Goal: Book appointment/travel/reservation: Book appointment/travel/reservation

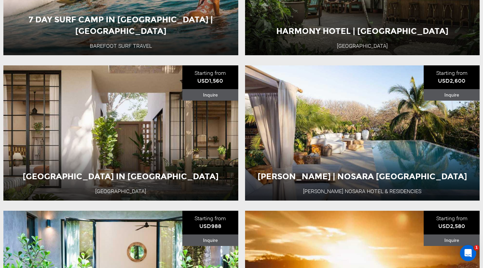
scroll to position [1364, 0]
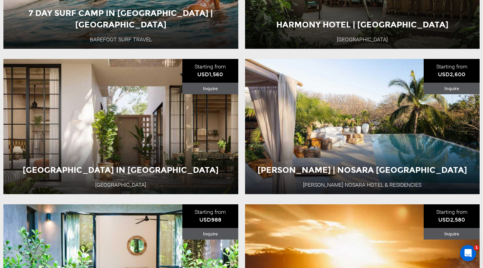
click at [175, 147] on div "Costa Rica 5 Day Adventure" at bounding box center [121, 135] width 141 height 23
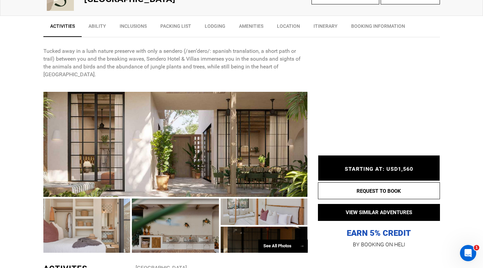
scroll to position [268, 0]
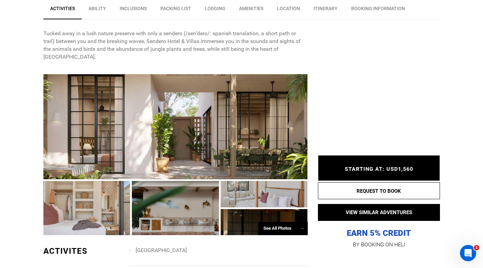
click at [212, 121] on div at bounding box center [175, 126] width 265 height 105
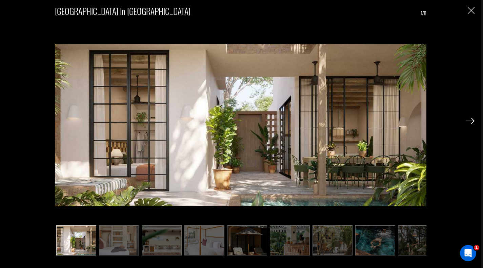
click at [470, 121] on img at bounding box center [471, 121] width 8 height 6
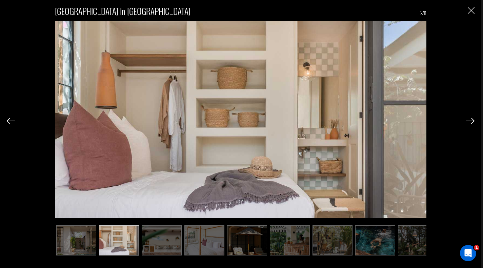
click at [470, 121] on img at bounding box center [471, 121] width 8 height 6
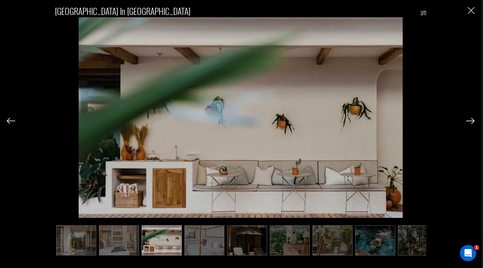
click at [470, 121] on img at bounding box center [471, 121] width 8 height 6
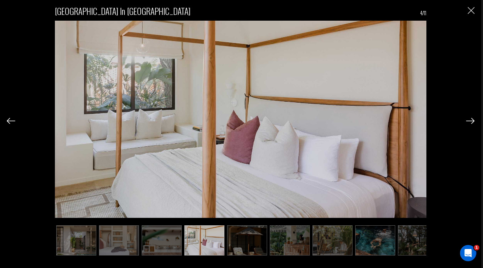
click at [470, 121] on img at bounding box center [471, 121] width 8 height 6
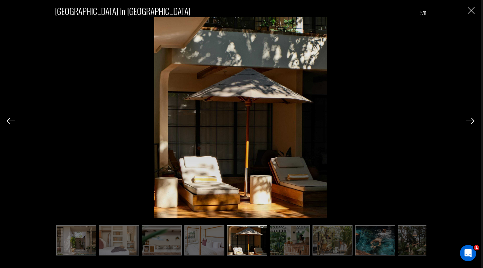
click at [470, 121] on img at bounding box center [471, 121] width 8 height 6
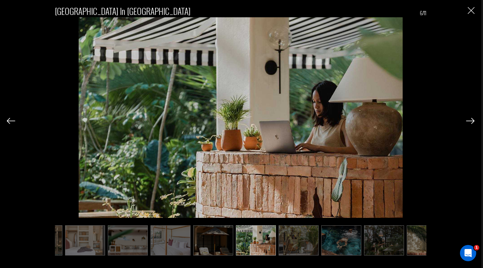
click at [470, 121] on img at bounding box center [471, 121] width 8 height 6
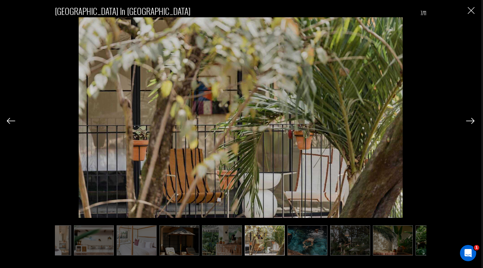
click at [470, 121] on img at bounding box center [471, 121] width 8 height 6
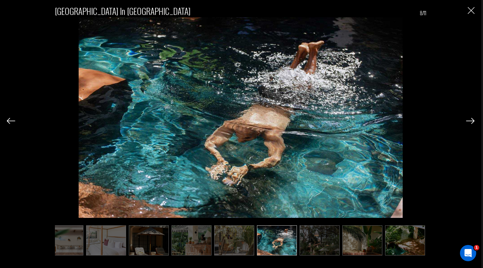
scroll to position [0, 98]
click at [470, 121] on img at bounding box center [471, 121] width 8 height 6
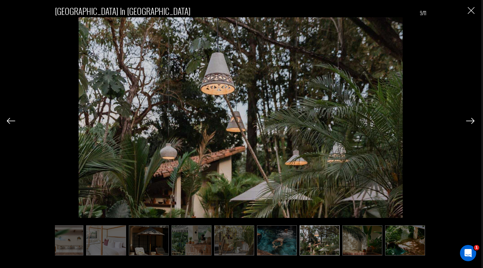
click at [470, 121] on img at bounding box center [471, 121] width 8 height 6
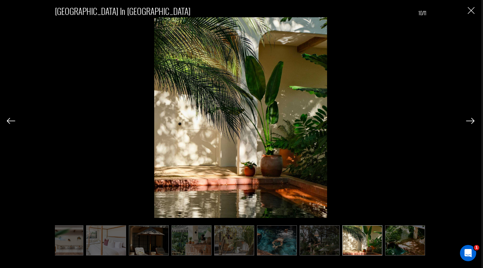
click at [470, 121] on img at bounding box center [471, 121] width 8 height 6
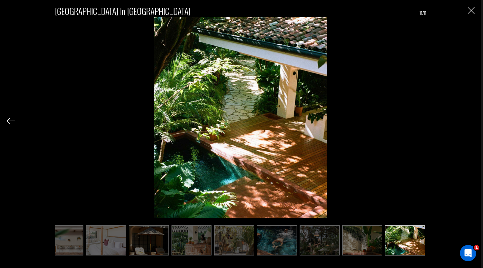
click at [470, 121] on div "Sendero Hotel Surf Hotel & Villas in Nosara 11/11" at bounding box center [241, 127] width 468 height 255
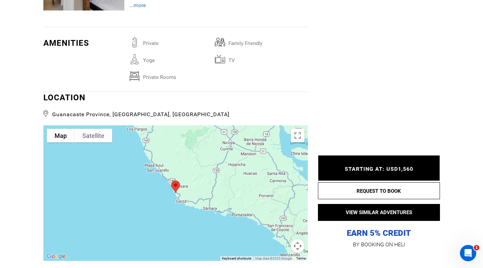
scroll to position [946, 0]
click at [300, 239] on button "Map camera controls" at bounding box center [298, 246] width 14 height 14
click at [281, 239] on button "Zoom out" at bounding box center [281, 246] width 14 height 14
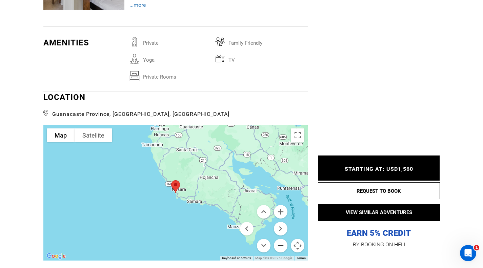
click at [281, 239] on button "Zoom out" at bounding box center [281, 246] width 14 height 14
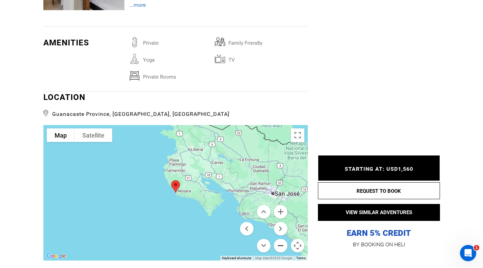
click at [281, 239] on button "Zoom out" at bounding box center [281, 246] width 14 height 14
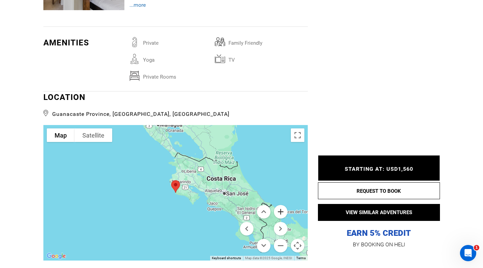
click at [282, 206] on button "Zoom in" at bounding box center [281, 212] width 14 height 14
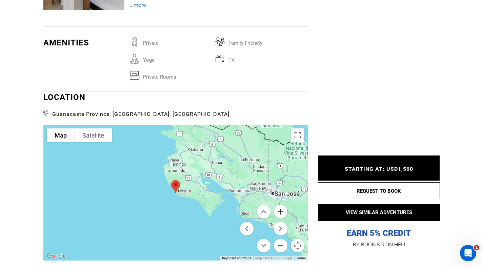
click at [282, 206] on button "Zoom in" at bounding box center [281, 212] width 14 height 14
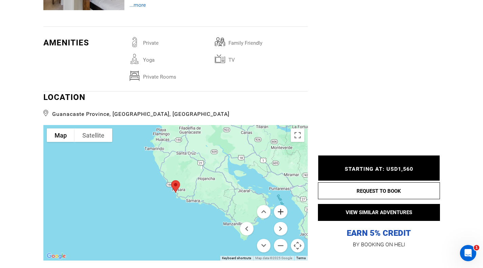
click at [282, 206] on button "Zoom in" at bounding box center [281, 212] width 14 height 14
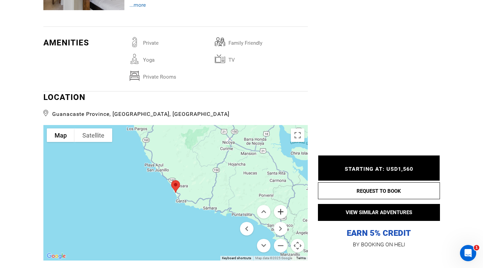
click at [282, 206] on button "Zoom in" at bounding box center [281, 212] width 14 height 14
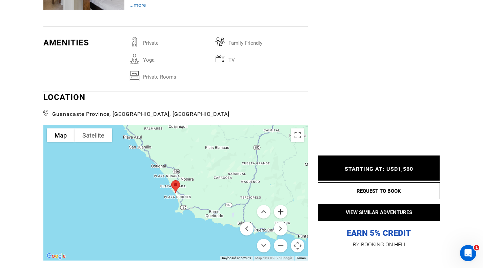
click at [282, 206] on button "Zoom in" at bounding box center [281, 212] width 14 height 14
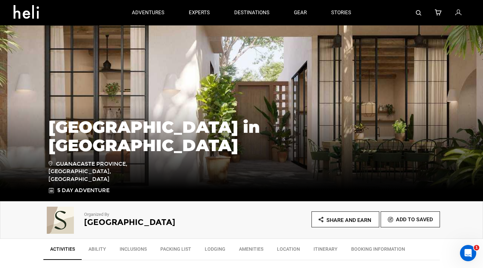
scroll to position [0, 0]
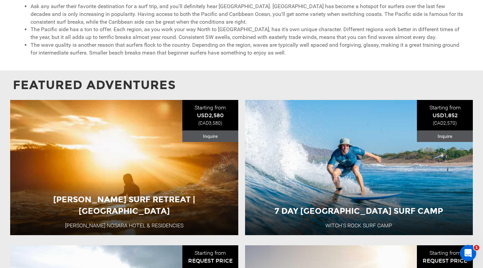
scroll to position [468, 0]
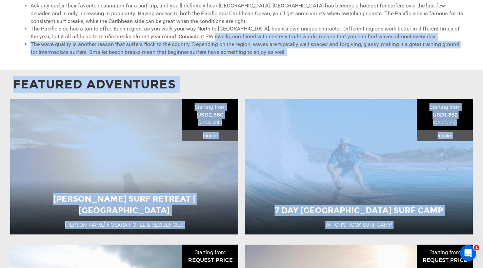
drag, startPoint x: 251, startPoint y: 129, endPoint x: 211, endPoint y: 40, distance: 97.5
click at [211, 40] on div "Surf Vacations and Camps in [GEOGRAPHIC_DATA] A popular surf destination for be…" at bounding box center [241, 259] width 483 height 1405
click at [211, 40] on li "The Pacific side has a ton to offer. Each region, as you work your way North to…" at bounding box center [249, 33] width 436 height 16
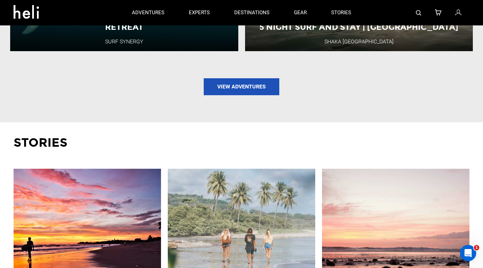
scroll to position [791, 0]
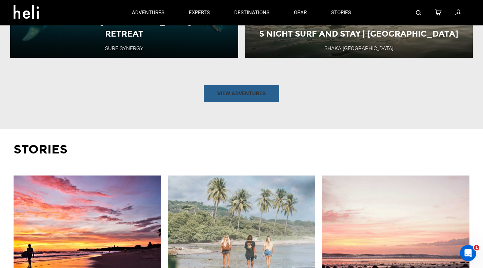
click at [238, 98] on link "View Adventures" at bounding box center [242, 93] width 76 height 17
type input "Surf"
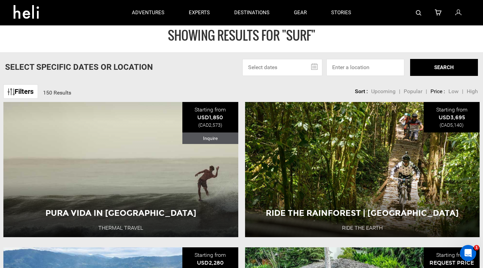
scroll to position [10, 0]
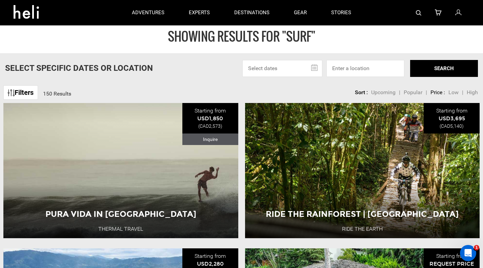
click at [167, 194] on div "Pura Vida in [GEOGRAPHIC_DATA] Thermal Travel [GEOGRAPHIC_DATA] 6 Day Adventure…" at bounding box center [120, 170] width 235 height 135
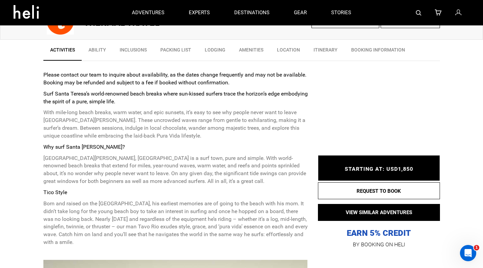
scroll to position [208, 0]
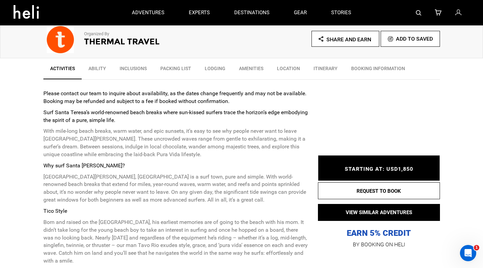
type input "Surf"
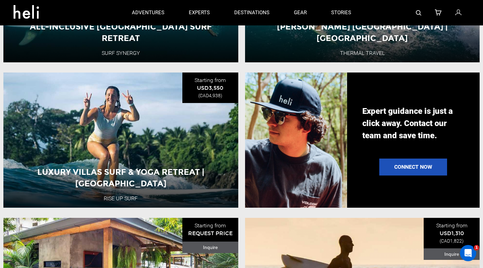
scroll to position [476, 0]
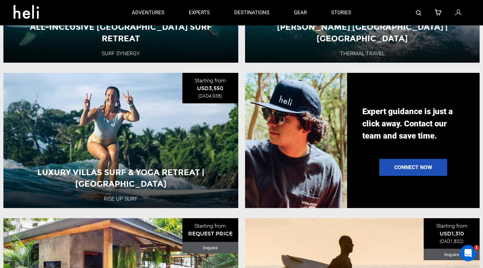
click at [190, 157] on div "Costa Rica 8 Day Adventure" at bounding box center [121, 168] width 141 height 23
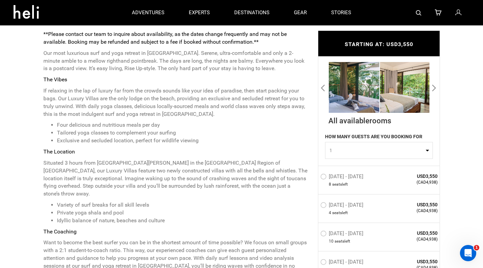
scroll to position [267, 0]
click at [433, 88] on button "Next" at bounding box center [435, 87] width 7 height 11
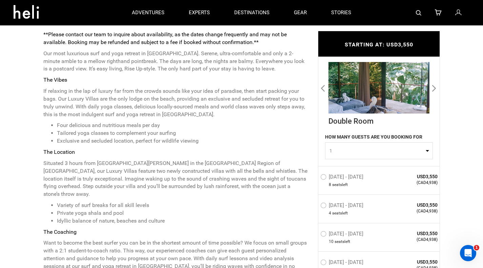
click at [433, 88] on button "Next" at bounding box center [435, 87] width 7 height 11
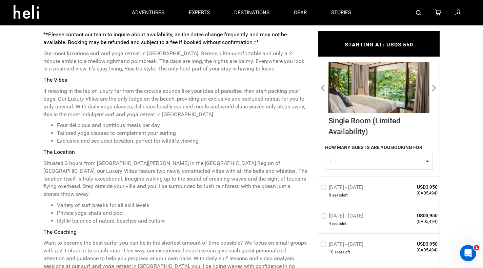
click at [433, 88] on button "Next" at bounding box center [435, 87] width 7 height 11
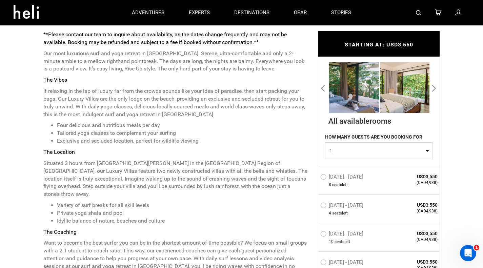
click at [433, 88] on button "Next" at bounding box center [435, 87] width 7 height 11
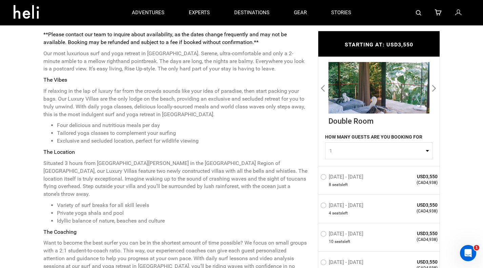
click at [433, 88] on button "Next" at bounding box center [435, 87] width 7 height 11
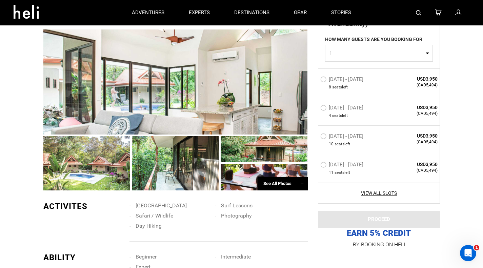
scroll to position [852, 0]
click at [115, 95] on div at bounding box center [175, 82] width 265 height 105
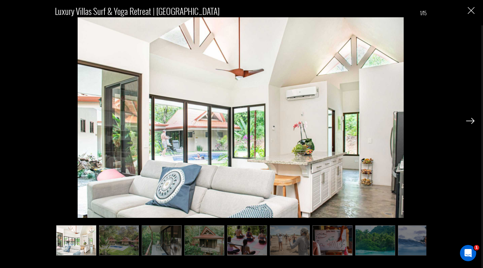
click at [469, 121] on img at bounding box center [471, 121] width 8 height 6
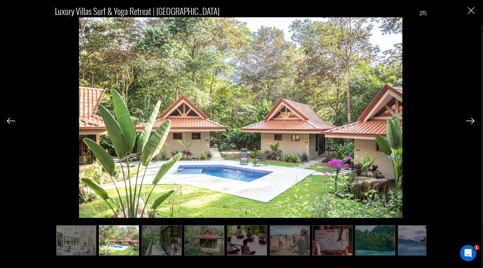
click at [469, 121] on img at bounding box center [471, 121] width 8 height 6
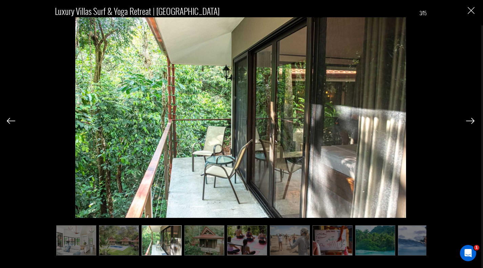
click at [469, 121] on img at bounding box center [471, 121] width 8 height 6
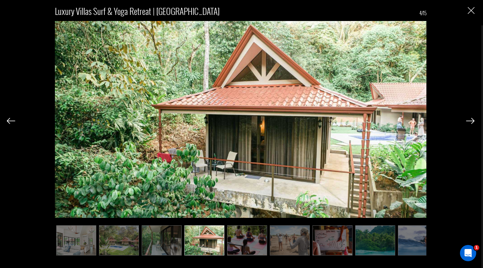
click at [469, 121] on img at bounding box center [471, 121] width 8 height 6
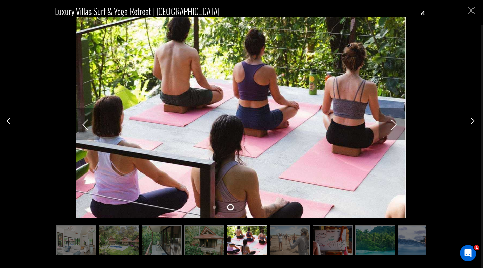
click at [469, 121] on img at bounding box center [471, 121] width 8 height 6
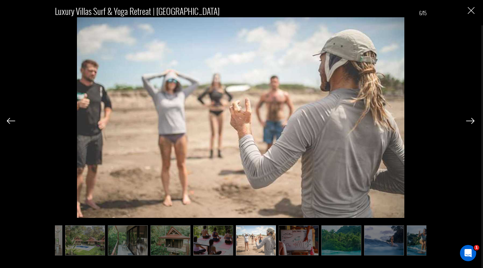
click at [469, 121] on img at bounding box center [471, 121] width 8 height 6
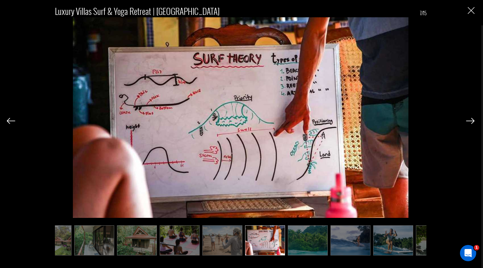
scroll to position [0, 68]
click at [470, 121] on img at bounding box center [471, 121] width 8 height 6
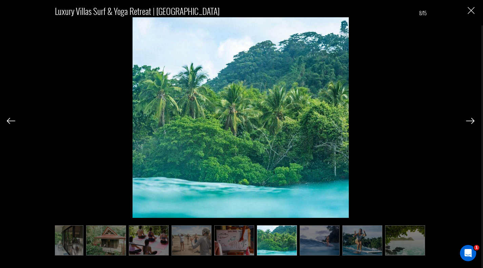
scroll to position [0, 102]
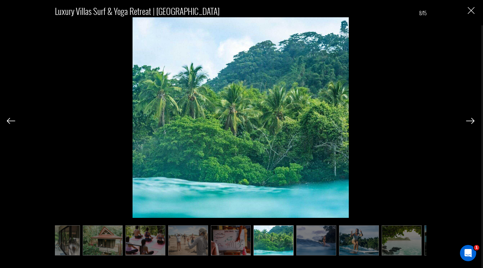
click at [470, 121] on img at bounding box center [471, 121] width 8 height 6
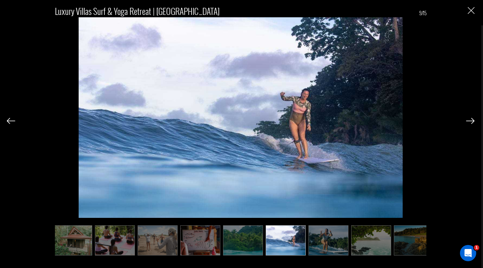
scroll to position [0, 136]
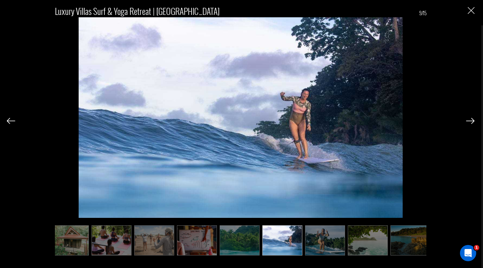
click at [470, 122] on img at bounding box center [471, 121] width 8 height 6
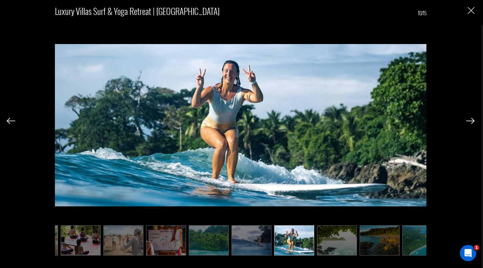
scroll to position [0, 170]
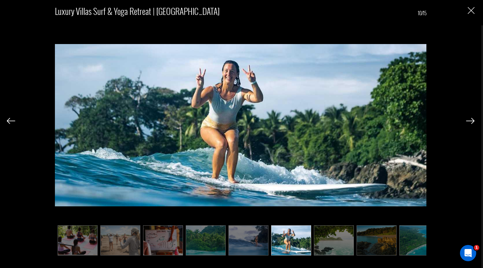
click at [470, 122] on img at bounding box center [471, 121] width 8 height 6
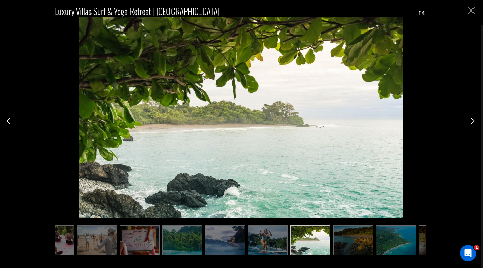
scroll to position [0, 204]
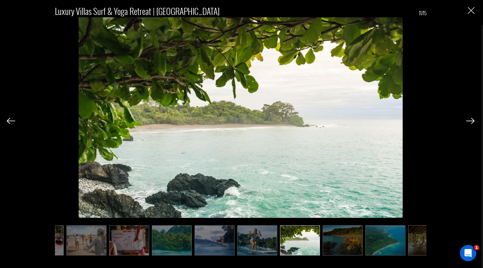
click at [472, 122] on img at bounding box center [471, 121] width 8 height 6
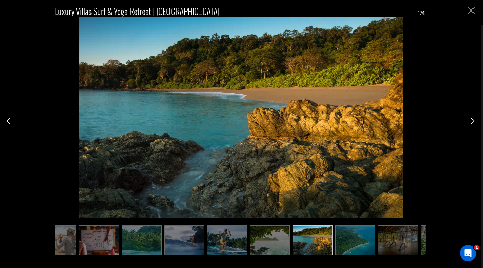
scroll to position [0, 238]
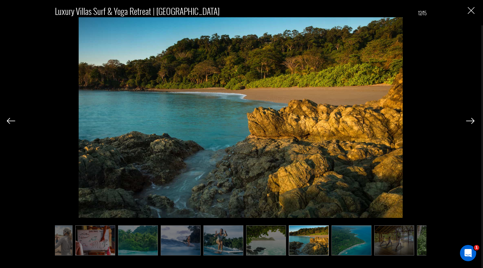
click at [472, 122] on img at bounding box center [471, 121] width 8 height 6
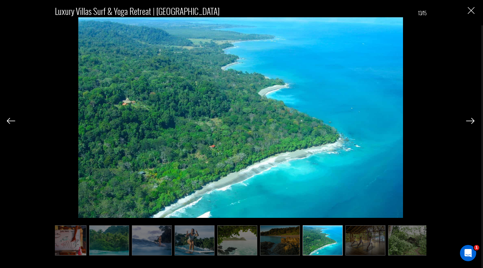
scroll to position [0, 269]
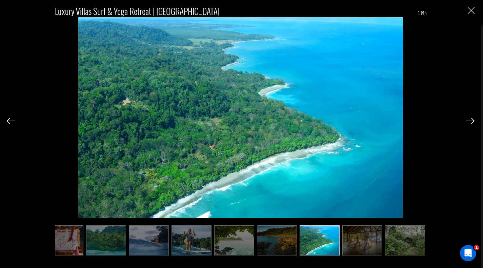
click at [472, 120] on img at bounding box center [471, 121] width 8 height 6
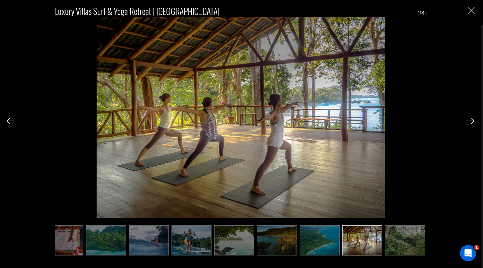
click at [472, 120] on img at bounding box center [471, 121] width 8 height 6
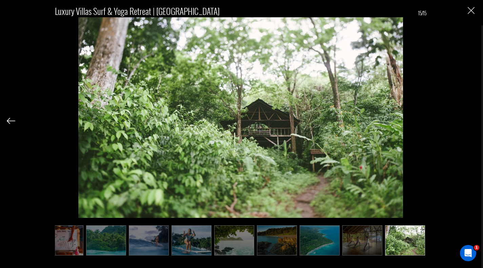
click at [472, 120] on div "Luxury Villas Surf & Yoga Retreat | [GEOGRAPHIC_DATA] 15/15" at bounding box center [241, 127] width 468 height 255
click at [470, 10] on img "Close" at bounding box center [471, 10] width 7 height 7
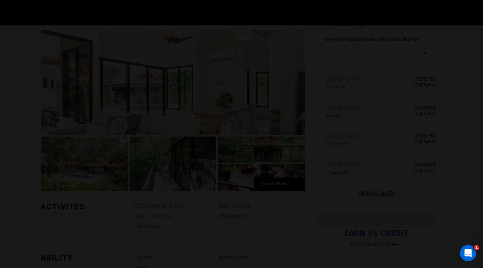
scroll to position [0, 0]
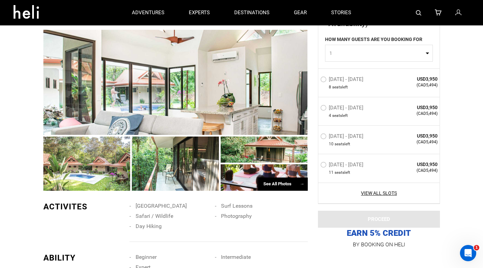
type input "Surf"
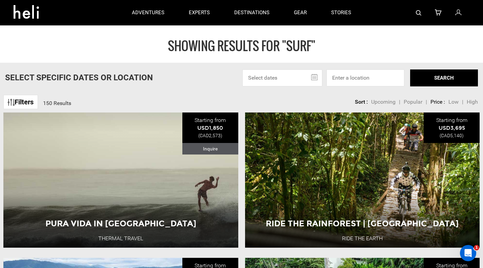
click at [314, 76] on input "text" at bounding box center [283, 78] width 80 height 17
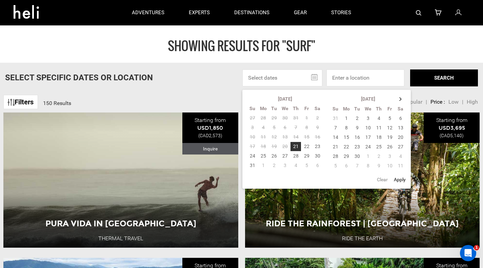
click at [401, 97] on th at bounding box center [401, 99] width 11 height 10
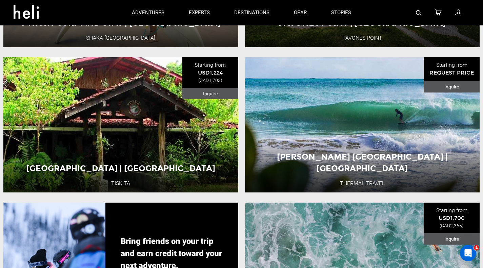
scroll to position [928, 0]
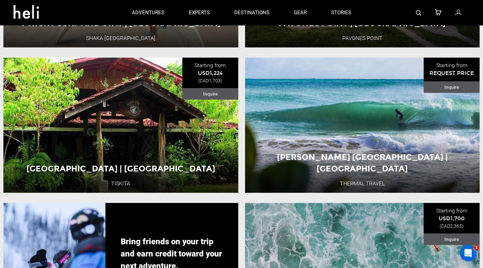
click at [126, 123] on div "Costa Rica 7 Day Adventure" at bounding box center [121, 134] width 141 height 23
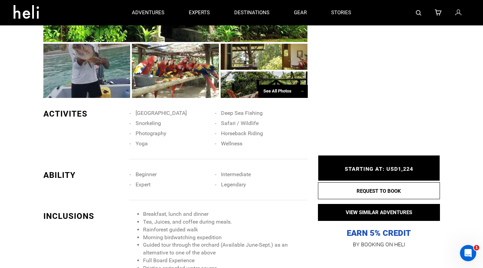
scroll to position [422, 0]
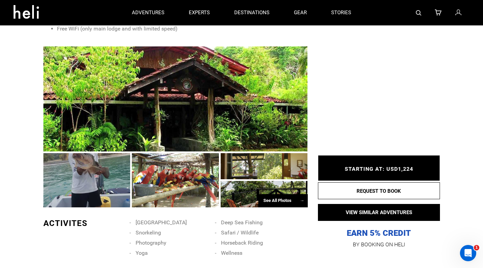
click at [196, 95] on div at bounding box center [175, 98] width 265 height 105
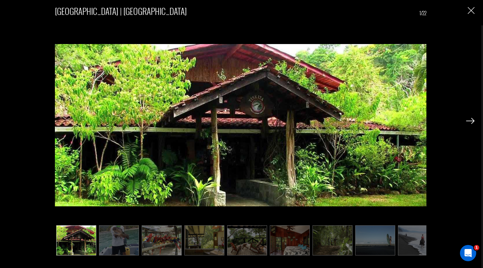
click at [470, 120] on img at bounding box center [471, 121] width 8 height 6
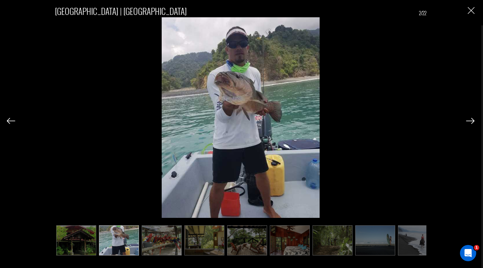
click at [471, 120] on img at bounding box center [471, 121] width 8 height 6
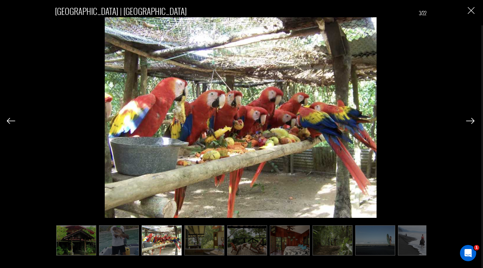
click at [471, 120] on img at bounding box center [471, 121] width 8 height 6
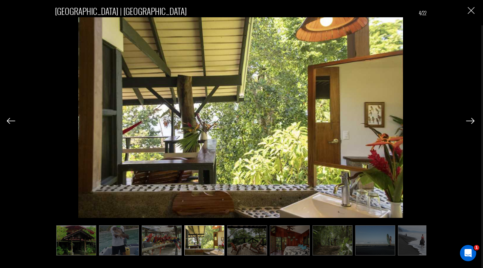
click at [471, 120] on img at bounding box center [471, 121] width 8 height 6
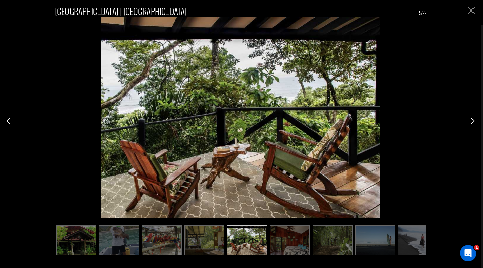
click at [471, 120] on img at bounding box center [471, 121] width 8 height 6
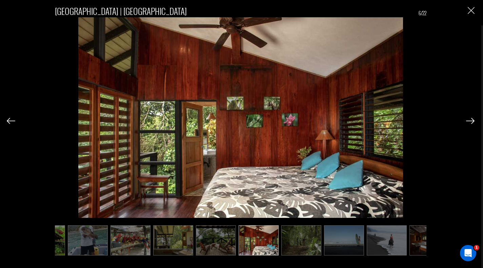
scroll to position [0, 34]
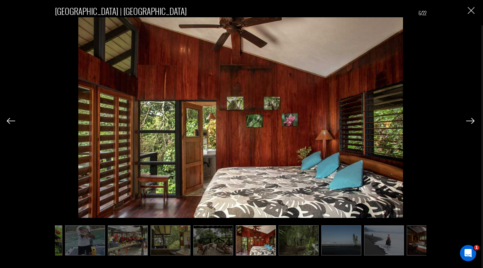
click at [471, 120] on img at bounding box center [471, 121] width 8 height 6
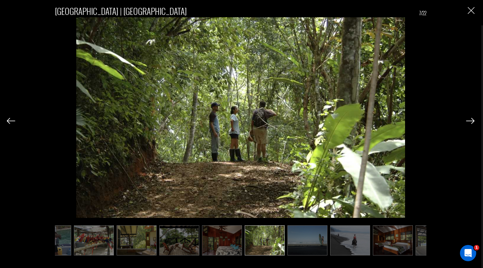
click at [471, 120] on img at bounding box center [471, 121] width 8 height 6
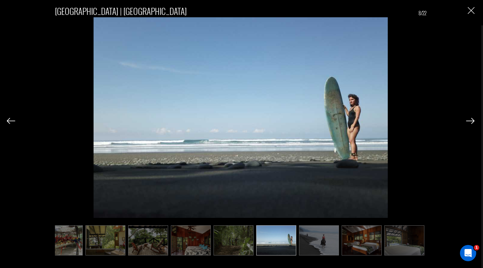
scroll to position [0, 102]
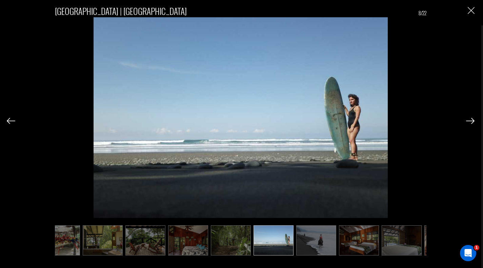
click at [471, 120] on img at bounding box center [471, 121] width 8 height 6
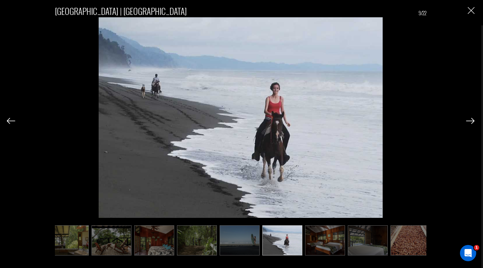
click at [471, 120] on img at bounding box center [471, 121] width 8 height 6
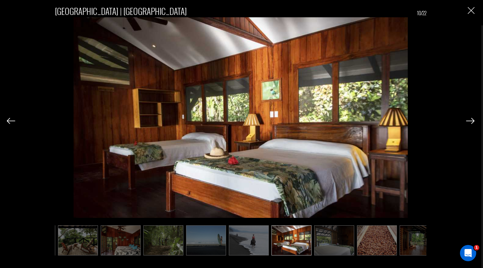
scroll to position [0, 170]
click at [471, 120] on img at bounding box center [471, 121] width 8 height 6
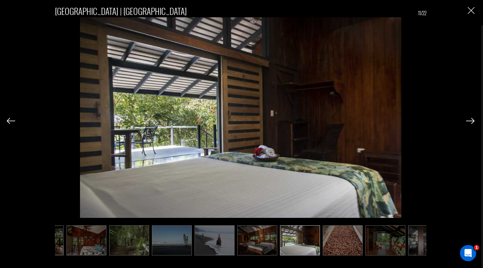
click at [471, 120] on img at bounding box center [471, 121] width 8 height 6
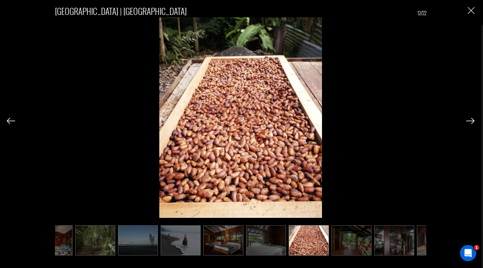
click at [471, 120] on img at bounding box center [471, 121] width 8 height 6
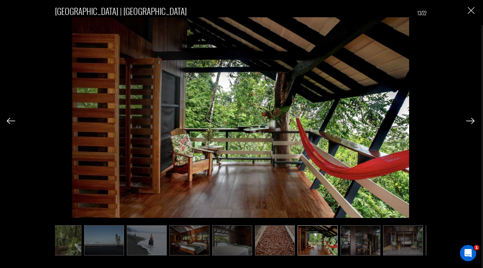
scroll to position [0, 271]
click at [471, 120] on img at bounding box center [471, 121] width 8 height 6
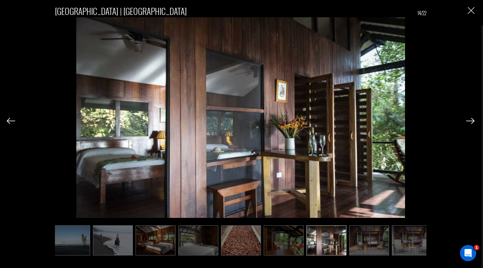
click at [471, 120] on img at bounding box center [471, 121] width 8 height 6
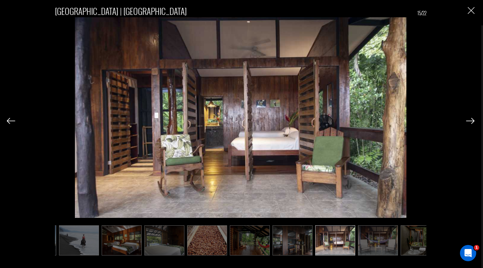
click at [471, 120] on img at bounding box center [471, 121] width 8 height 6
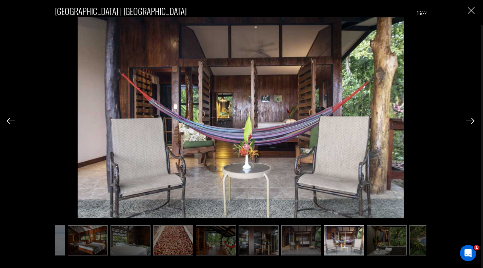
click at [471, 120] on img at bounding box center [471, 121] width 8 height 6
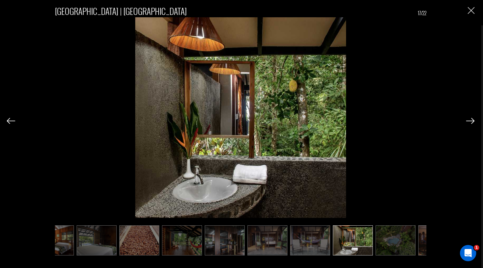
click at [471, 120] on img at bounding box center [471, 121] width 8 height 6
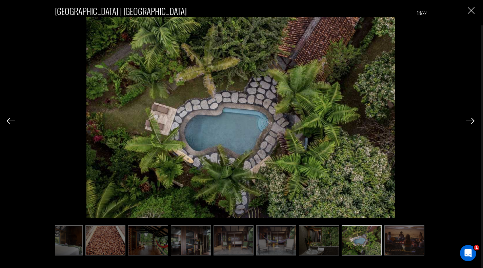
click at [471, 120] on img at bounding box center [471, 121] width 8 height 6
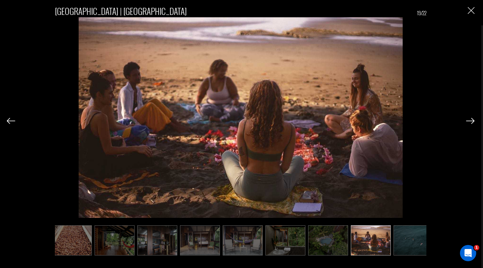
click at [471, 120] on img at bounding box center [471, 121] width 8 height 6
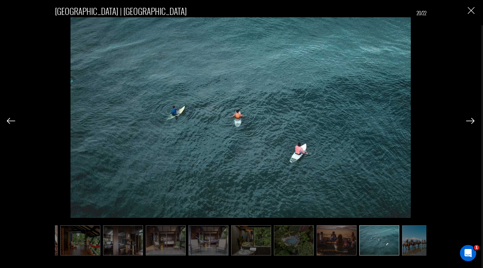
click at [471, 120] on img at bounding box center [471, 121] width 8 height 6
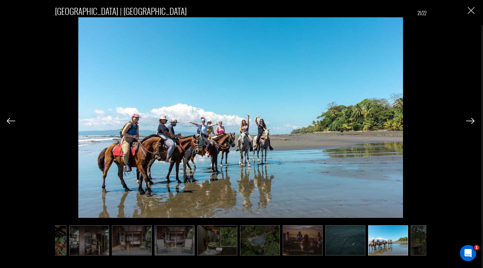
click at [471, 120] on img at bounding box center [471, 121] width 8 height 6
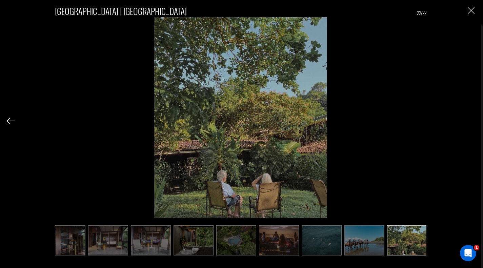
scroll to position [0, 569]
click at [472, 8] on img "Close" at bounding box center [471, 10] width 7 height 7
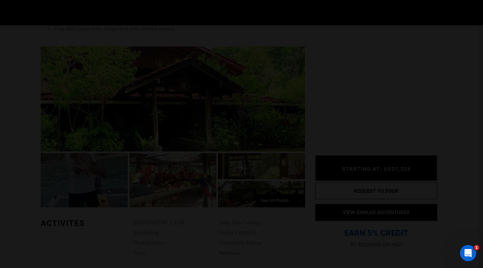
scroll to position [0, 0]
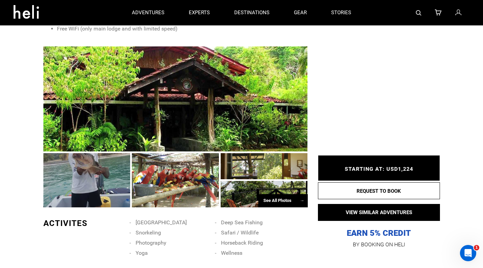
type input "Surf"
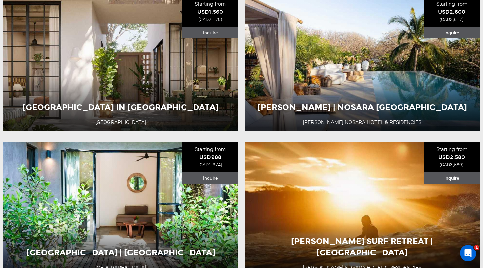
scroll to position [1428, 0]
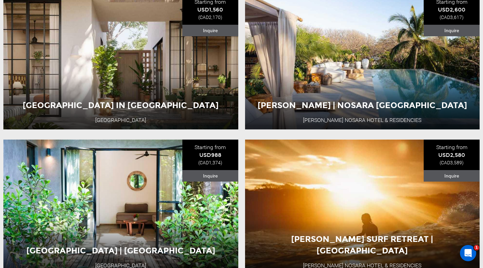
click at [299, 88] on div "Costa Rica 5 Day Adventure" at bounding box center [362, 78] width 141 height 23
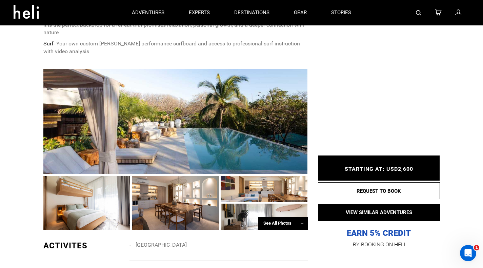
scroll to position [410, 0]
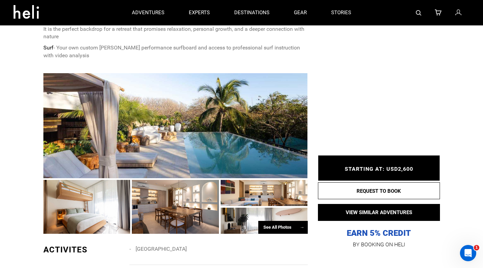
click at [183, 116] on div at bounding box center [175, 125] width 265 height 105
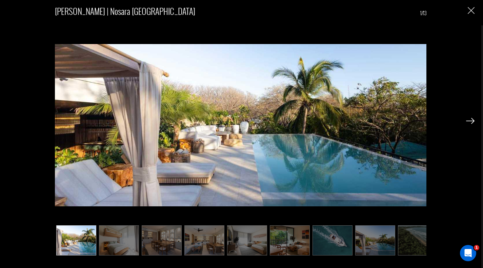
click at [472, 119] on img at bounding box center [471, 121] width 8 height 6
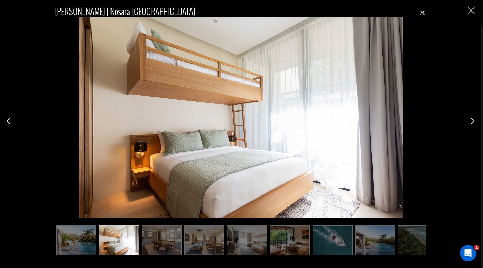
click at [472, 119] on img at bounding box center [471, 121] width 8 height 6
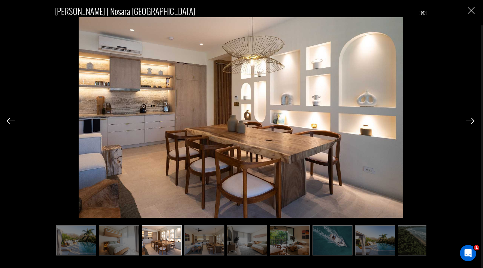
click at [472, 119] on img at bounding box center [471, 121] width 8 height 6
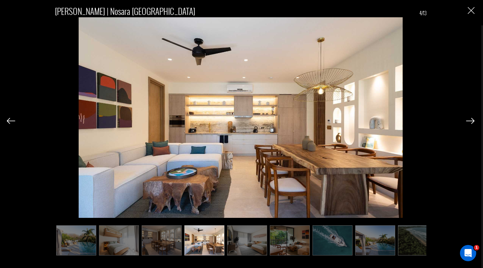
click at [472, 119] on img at bounding box center [471, 121] width 8 height 6
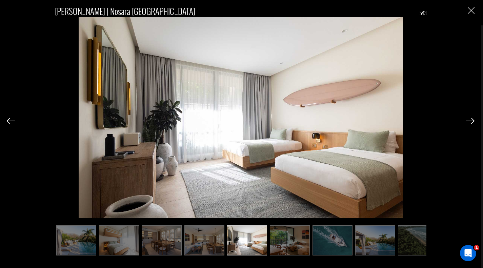
click at [472, 119] on img at bounding box center [471, 121] width 8 height 6
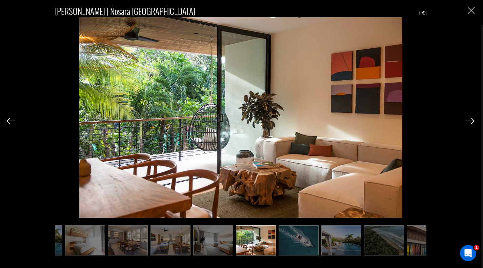
click at [472, 119] on img at bounding box center [471, 121] width 8 height 6
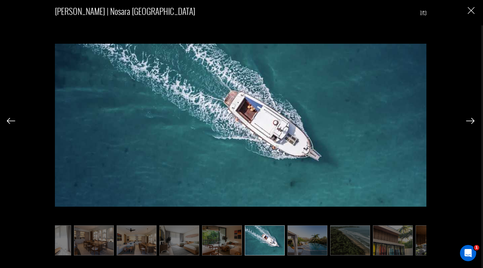
click at [472, 119] on img at bounding box center [471, 121] width 8 height 6
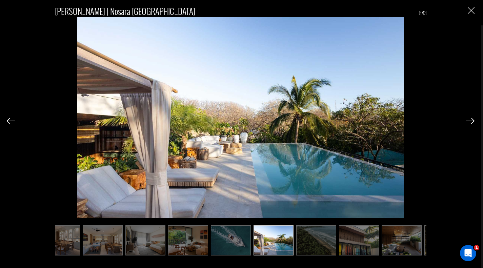
click at [472, 119] on img at bounding box center [471, 121] width 8 height 6
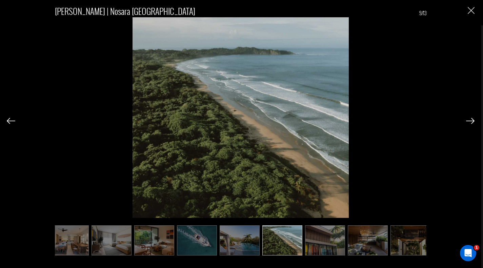
click at [472, 119] on img at bounding box center [471, 121] width 8 height 6
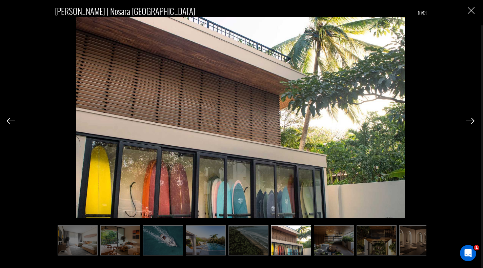
click at [472, 119] on img at bounding box center [471, 121] width 8 height 6
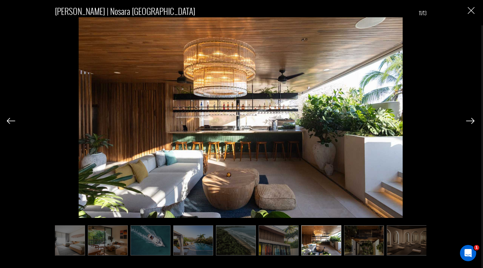
scroll to position [0, 184]
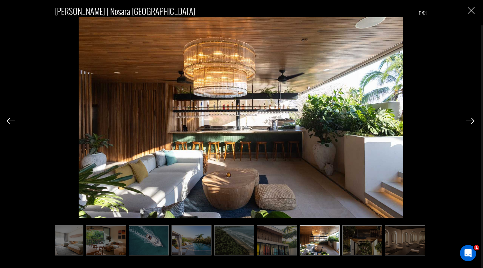
click at [472, 119] on img at bounding box center [471, 121] width 8 height 6
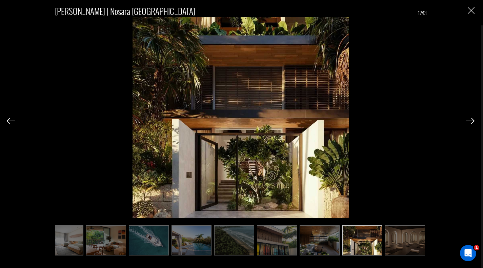
click at [472, 119] on img at bounding box center [471, 121] width 8 height 6
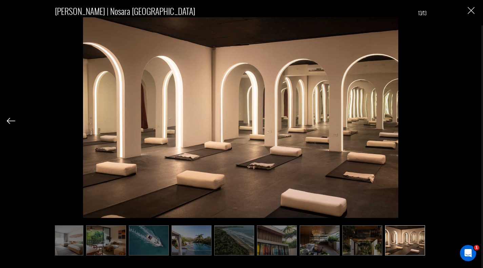
click at [472, 119] on div "[PERSON_NAME] | Nosara [GEOGRAPHIC_DATA] 13/13" at bounding box center [241, 127] width 468 height 255
type input "Surf"
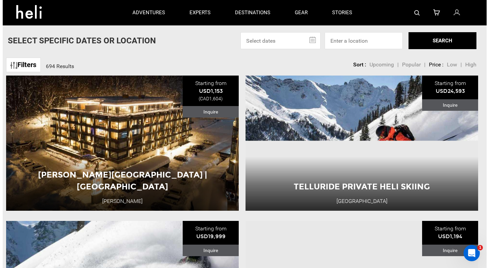
scroll to position [0, 0]
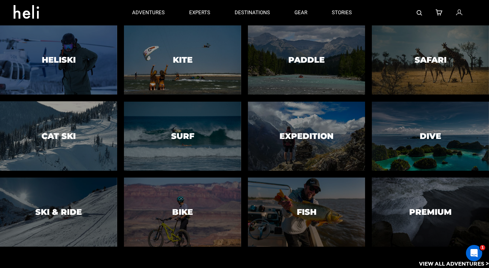
click at [422, 207] on div at bounding box center [430, 212] width 119 height 71
click at [187, 121] on div at bounding box center [182, 136] width 119 height 71
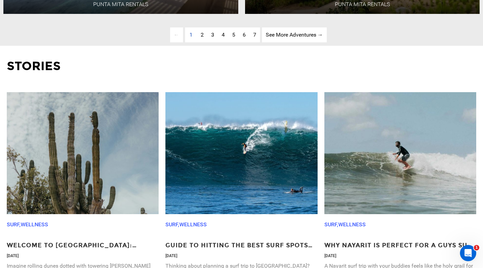
scroll to position [1868, 0]
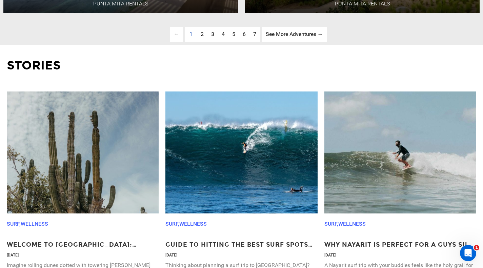
click at [205, 42] on link "page 2" at bounding box center [202, 34] width 11 height 15
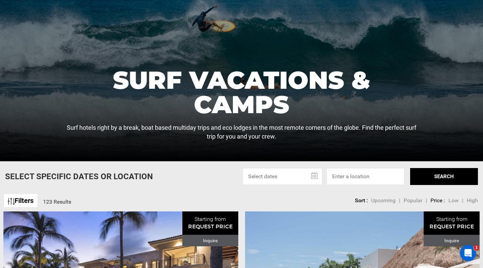
scroll to position [79, 0]
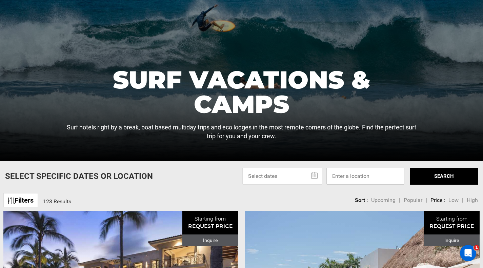
click at [363, 179] on input at bounding box center [366, 176] width 78 height 17
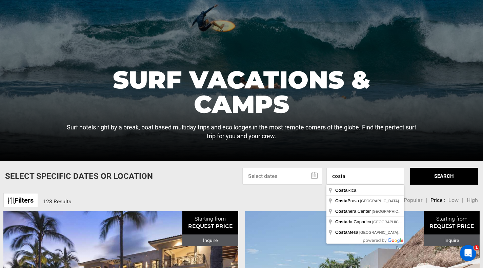
type input "[GEOGRAPHIC_DATA]"
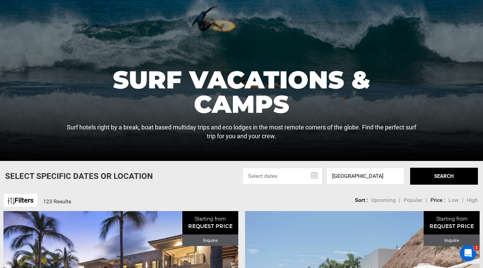
click at [441, 177] on button "SEARCH" at bounding box center [445, 176] width 68 height 17
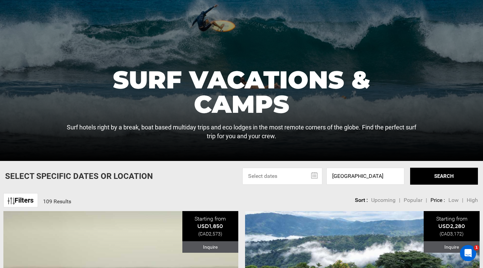
click at [454, 200] on span "Low" at bounding box center [454, 200] width 10 height 6
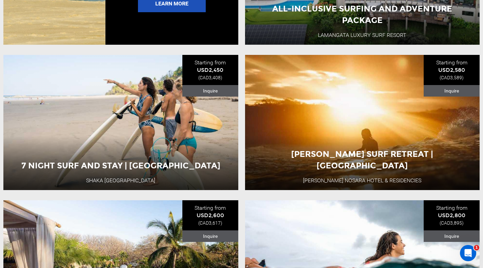
scroll to position [1401, 0]
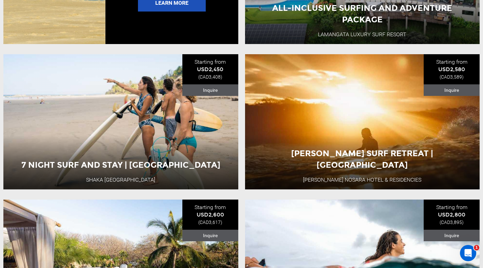
click at [303, 135] on div "Costa Rica 6 Day Adventure" at bounding box center [362, 143] width 141 height 23
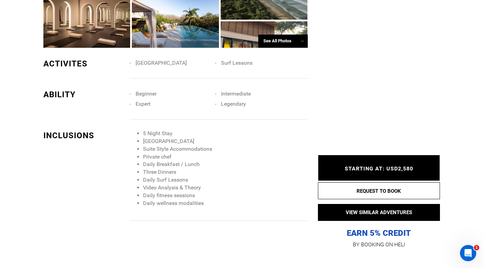
scroll to position [577, 0]
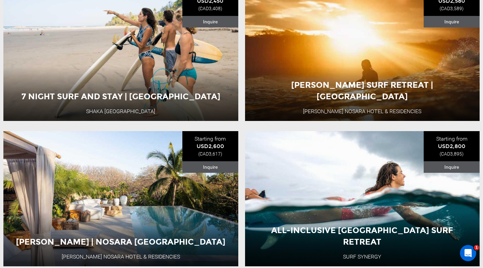
scroll to position [1470, 0]
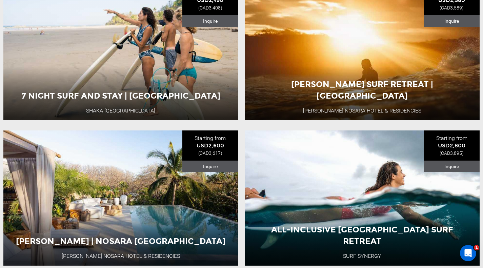
drag, startPoint x: 285, startPoint y: 82, endPoint x: 413, endPoint y: 94, distance: 128.5
click at [413, 94] on div "Silvestre Surf Retreat | Costa Rica Silvestre Nosara Hotel & Residencies Costa …" at bounding box center [362, 52] width 235 height 135
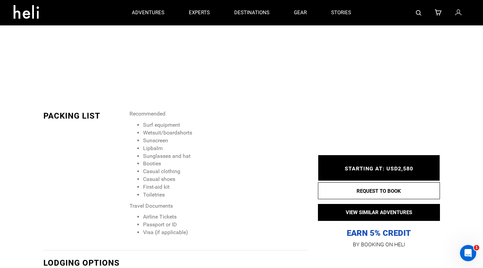
scroll to position [880, 0]
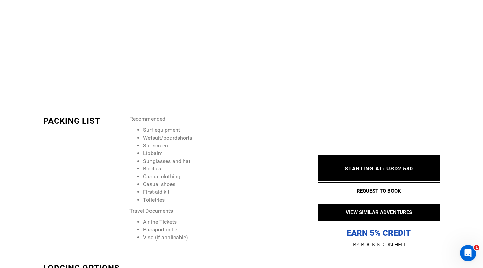
scroll to position [2261, 0]
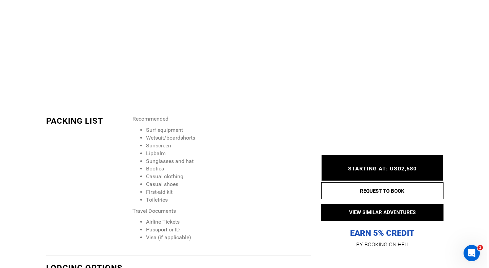
scroll to position [2261, 0]
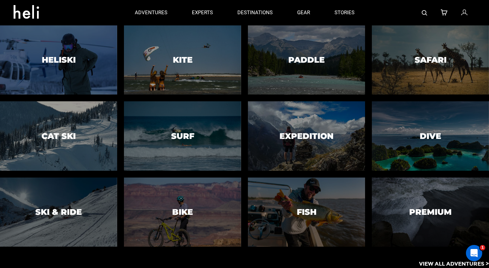
click at [221, 147] on div at bounding box center [182, 136] width 119 height 71
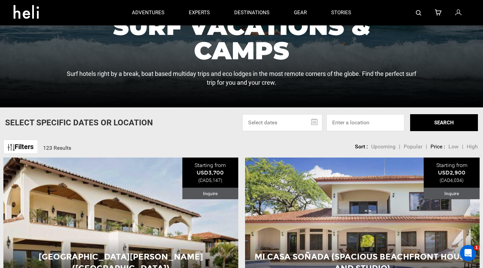
scroll to position [112, 0]
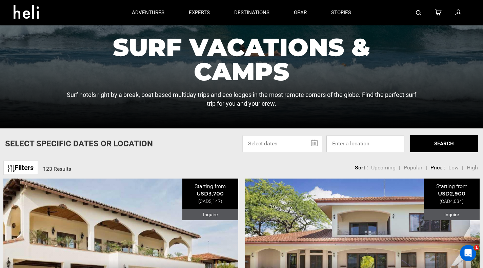
click at [340, 147] on input at bounding box center [366, 143] width 78 height 17
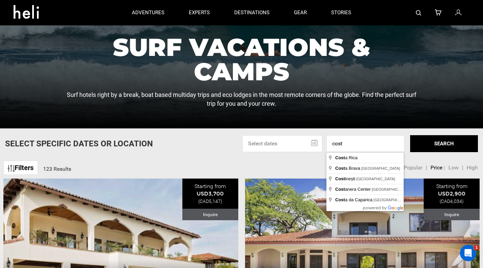
type input "[GEOGRAPHIC_DATA]"
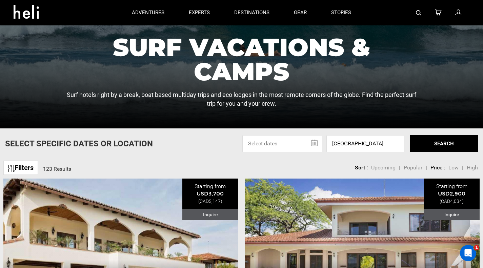
click at [316, 145] on input "text" at bounding box center [283, 143] width 80 height 17
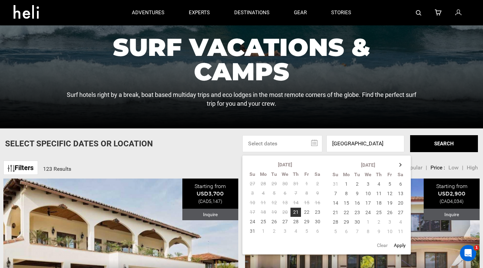
click at [402, 164] on th at bounding box center [401, 165] width 11 height 10
click at [380, 183] on td "2" at bounding box center [379, 184] width 11 height 10
click at [391, 194] on td "10" at bounding box center [390, 194] width 11 height 10
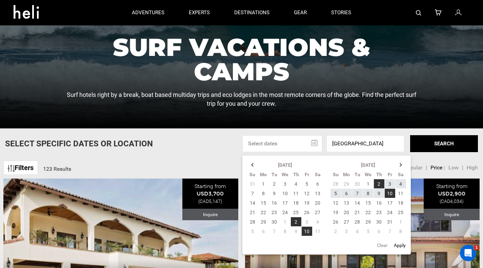
click at [400, 247] on button "Apply" at bounding box center [400, 246] width 16 height 12
type input "10/02/2025 - 10/10/2025"
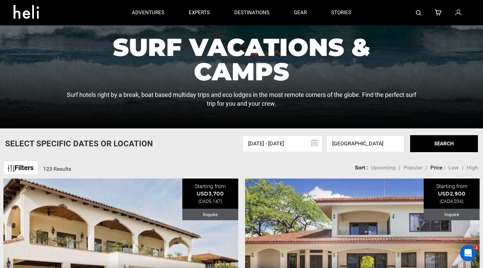
click at [435, 146] on button "SEARCH" at bounding box center [445, 143] width 68 height 17
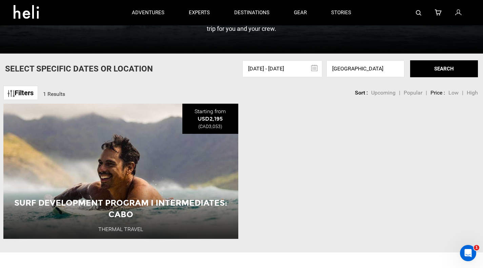
scroll to position [186, 0]
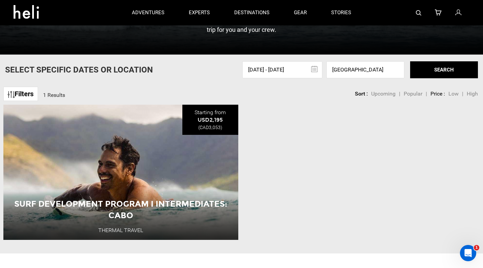
click at [131, 211] on button "View Adventure" at bounding box center [121, 210] width 68 height 17
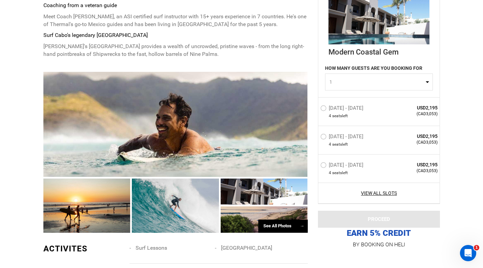
scroll to position [364, 0]
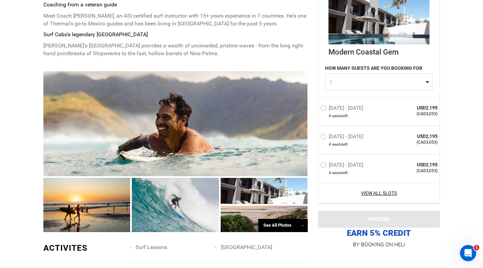
click at [171, 115] on div at bounding box center [175, 123] width 265 height 105
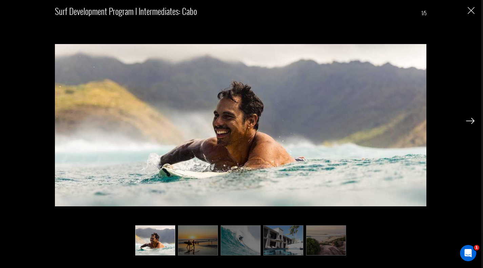
click at [470, 123] on img at bounding box center [471, 121] width 8 height 6
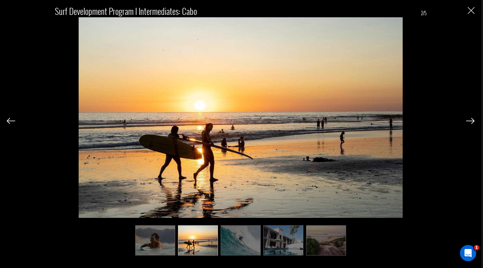
click at [470, 123] on img at bounding box center [471, 121] width 8 height 6
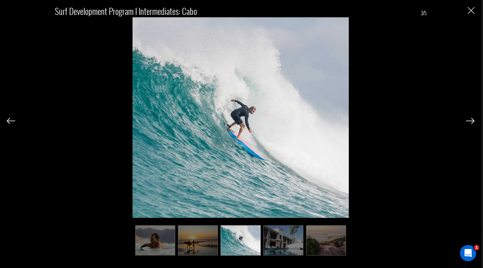
click at [470, 123] on img at bounding box center [471, 121] width 8 height 6
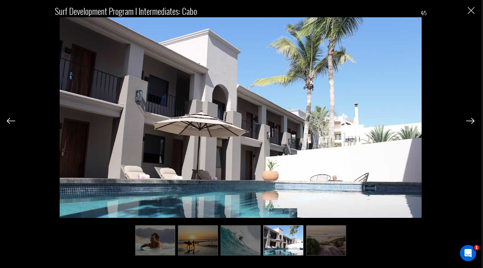
click at [470, 123] on img at bounding box center [471, 121] width 8 height 6
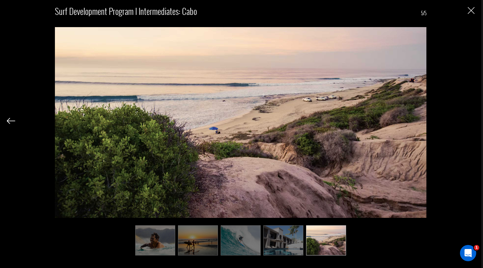
click at [470, 123] on div "Surf Development Program I Intermediates: Cabo 5/5" at bounding box center [241, 127] width 468 height 255
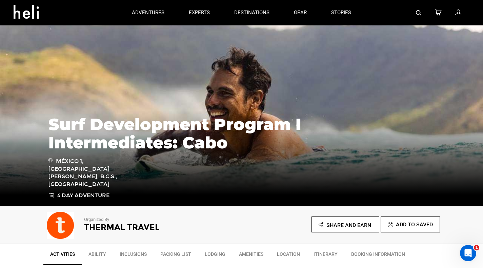
scroll to position [0, 0]
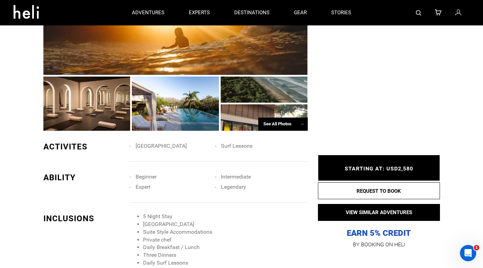
scroll to position [476, 0]
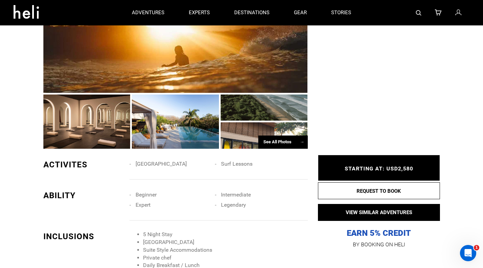
click at [162, 64] on div at bounding box center [175, 40] width 265 height 105
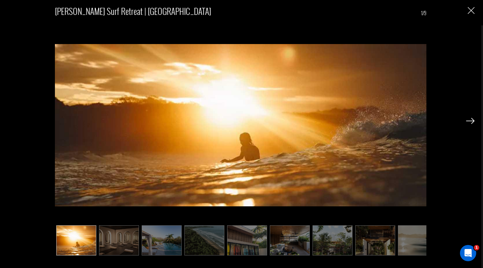
click at [474, 120] on img at bounding box center [471, 121] width 8 height 6
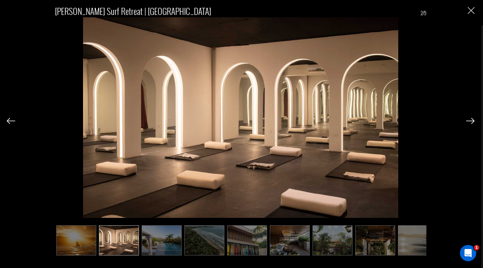
click at [474, 120] on img at bounding box center [471, 121] width 8 height 6
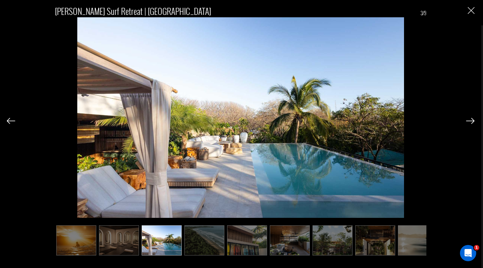
click at [474, 120] on img at bounding box center [471, 121] width 8 height 6
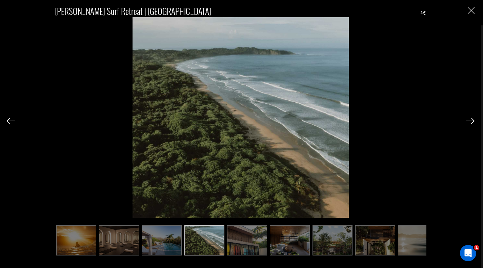
click at [474, 120] on img at bounding box center [471, 121] width 8 height 6
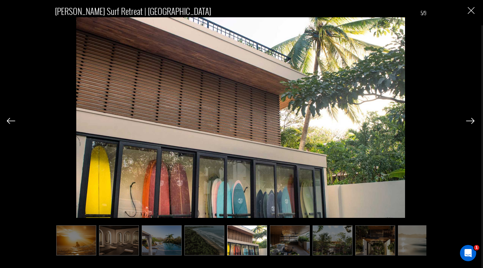
click at [474, 120] on img at bounding box center [471, 121] width 8 height 6
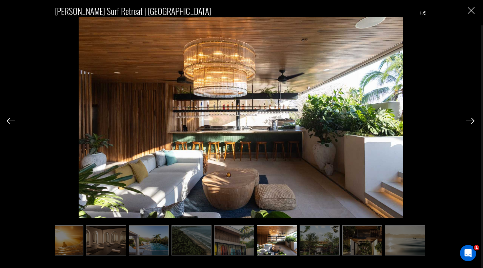
scroll to position [0, 13]
click at [474, 120] on img at bounding box center [471, 121] width 8 height 6
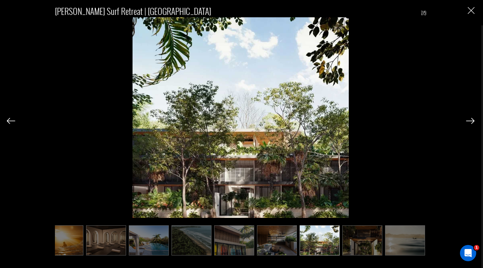
click at [474, 120] on img at bounding box center [471, 121] width 8 height 6
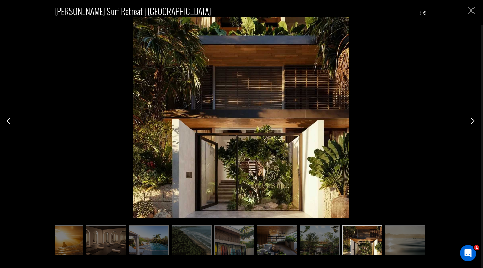
click at [474, 120] on img at bounding box center [471, 121] width 8 height 6
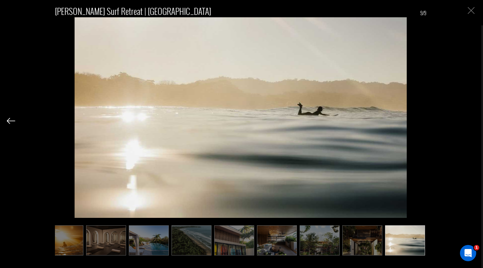
click at [473, 10] on img "Close" at bounding box center [471, 10] width 7 height 7
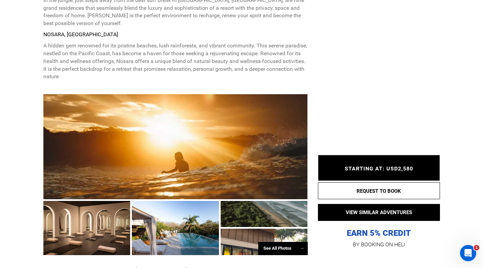
scroll to position [371, 0]
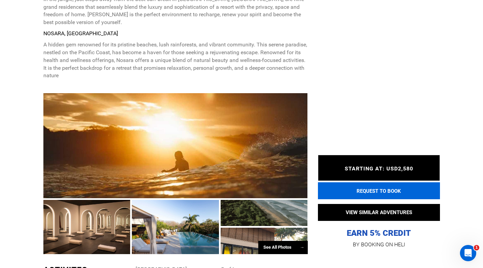
click at [383, 192] on button "REQUEST TO BOOK" at bounding box center [379, 191] width 122 height 17
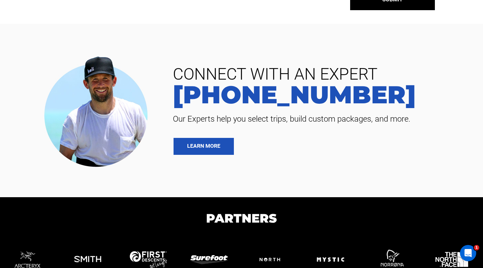
scroll to position [249, 0]
